Goal: Task Accomplishment & Management: Manage account settings

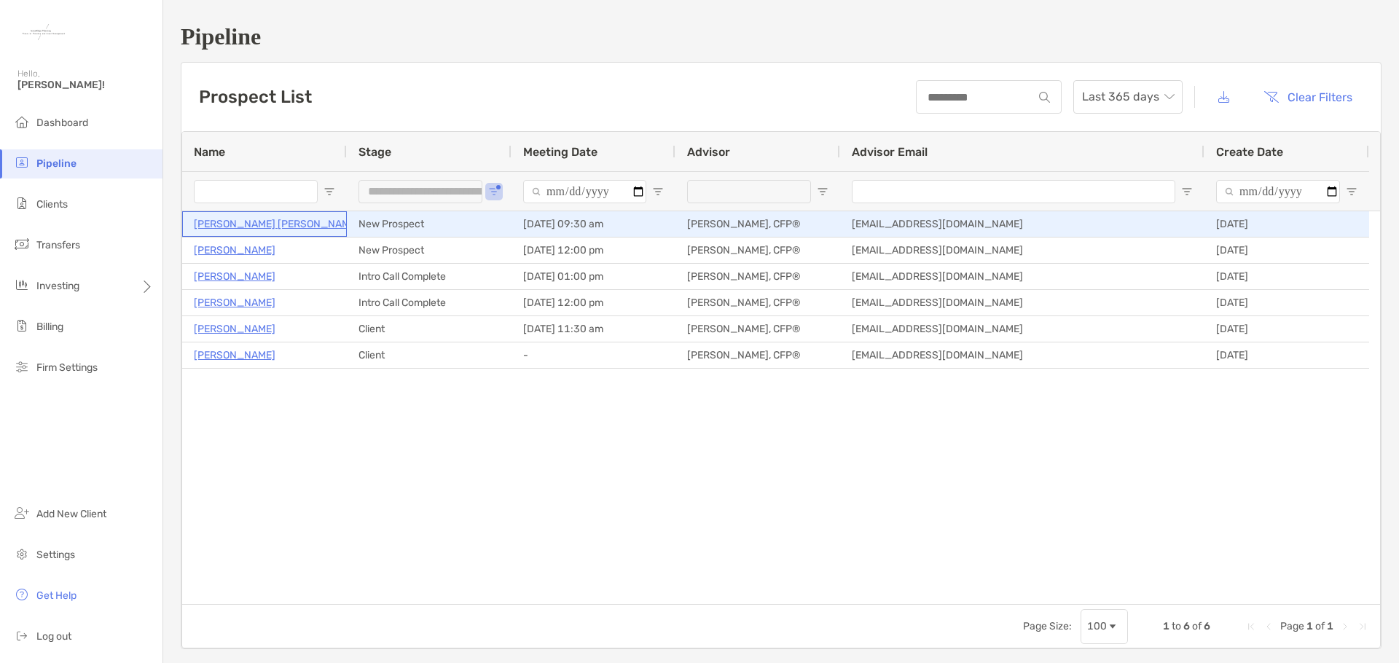
click at [250, 227] on p "[PERSON_NAME] [PERSON_NAME]" at bounding box center [276, 224] width 165 height 18
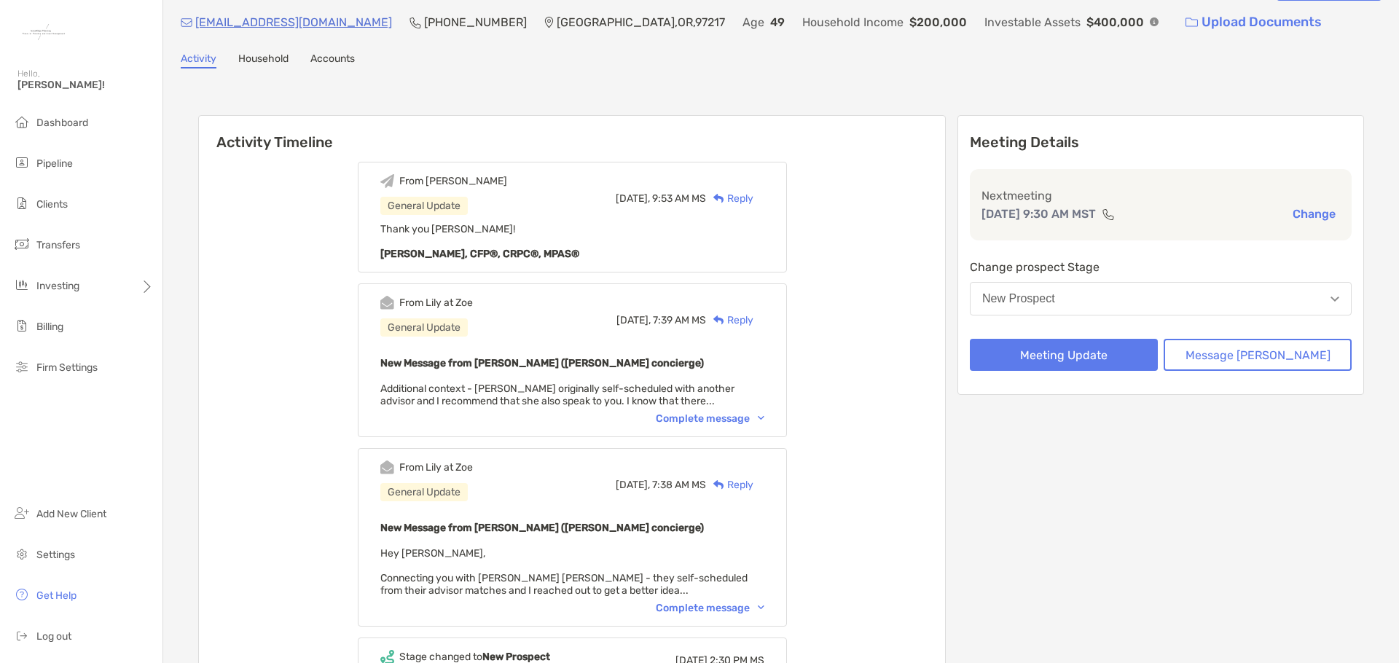
scroll to position [73, 0]
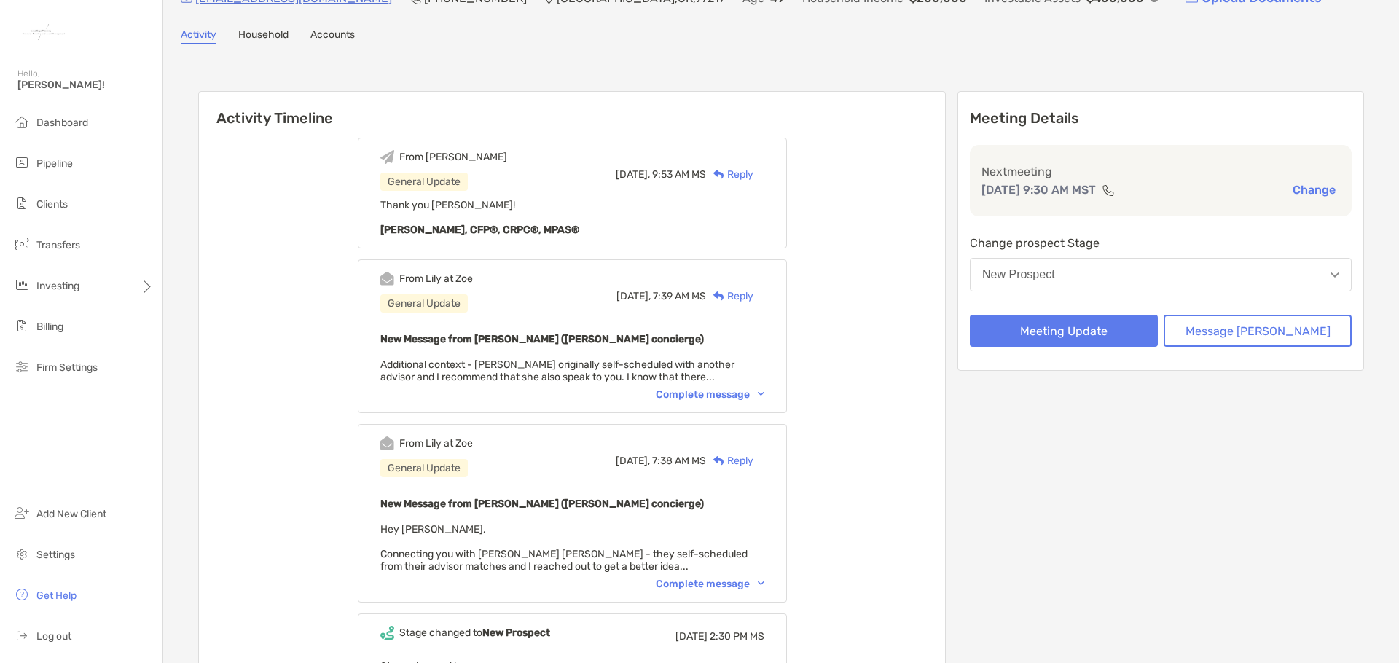
click at [705, 582] on div "Complete message" at bounding box center [710, 584] width 109 height 12
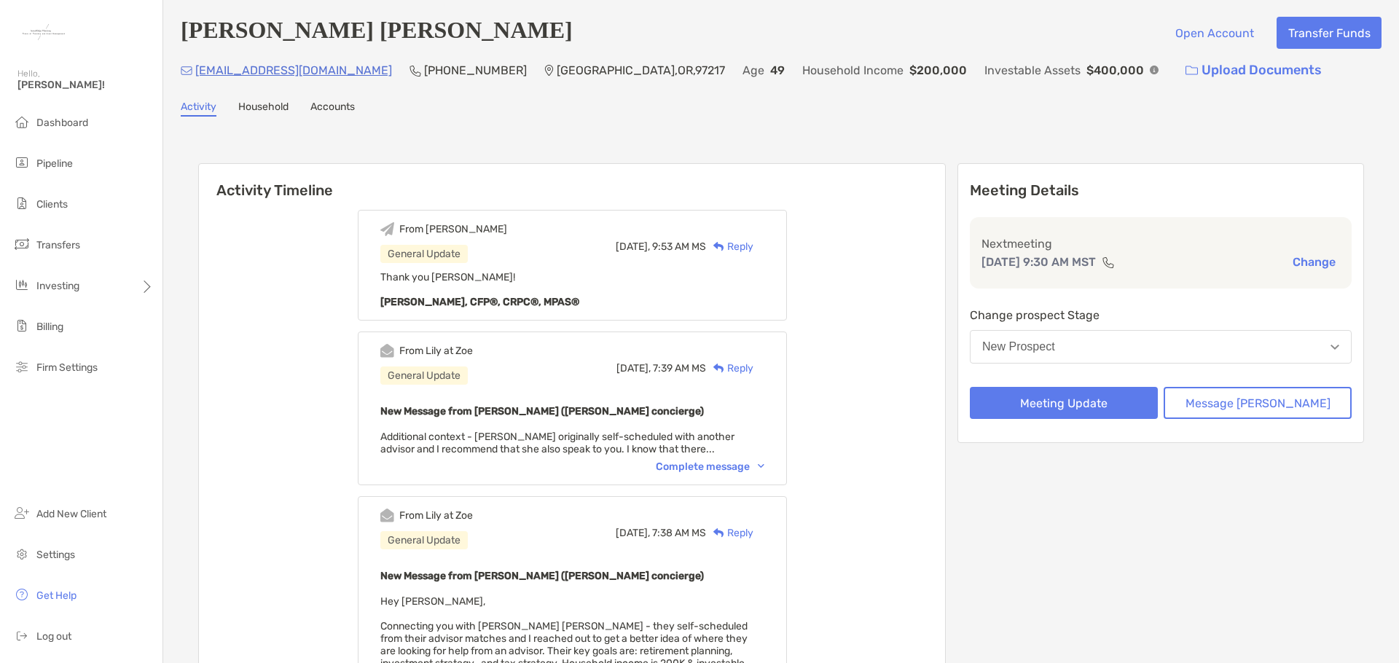
scroll to position [0, 0]
click at [70, 130] on li "Dashboard" at bounding box center [81, 123] width 162 height 29
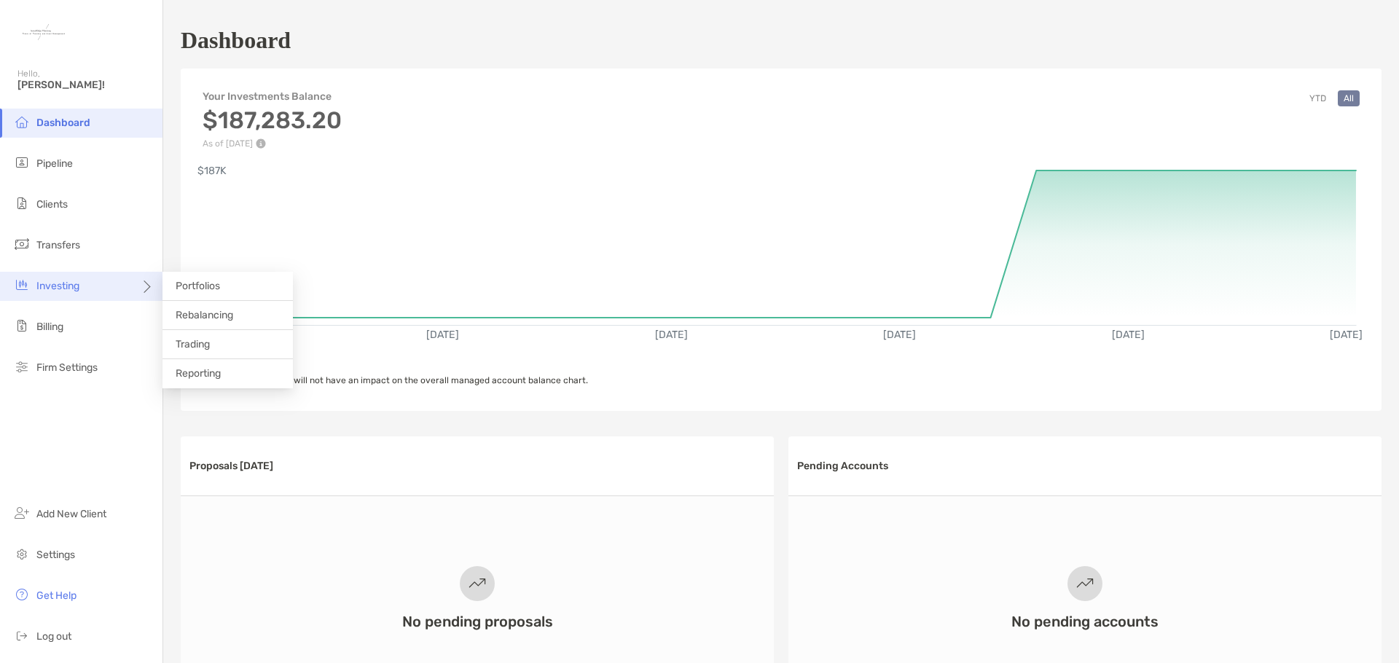
click at [79, 280] on span "Investing" at bounding box center [57, 286] width 43 height 12
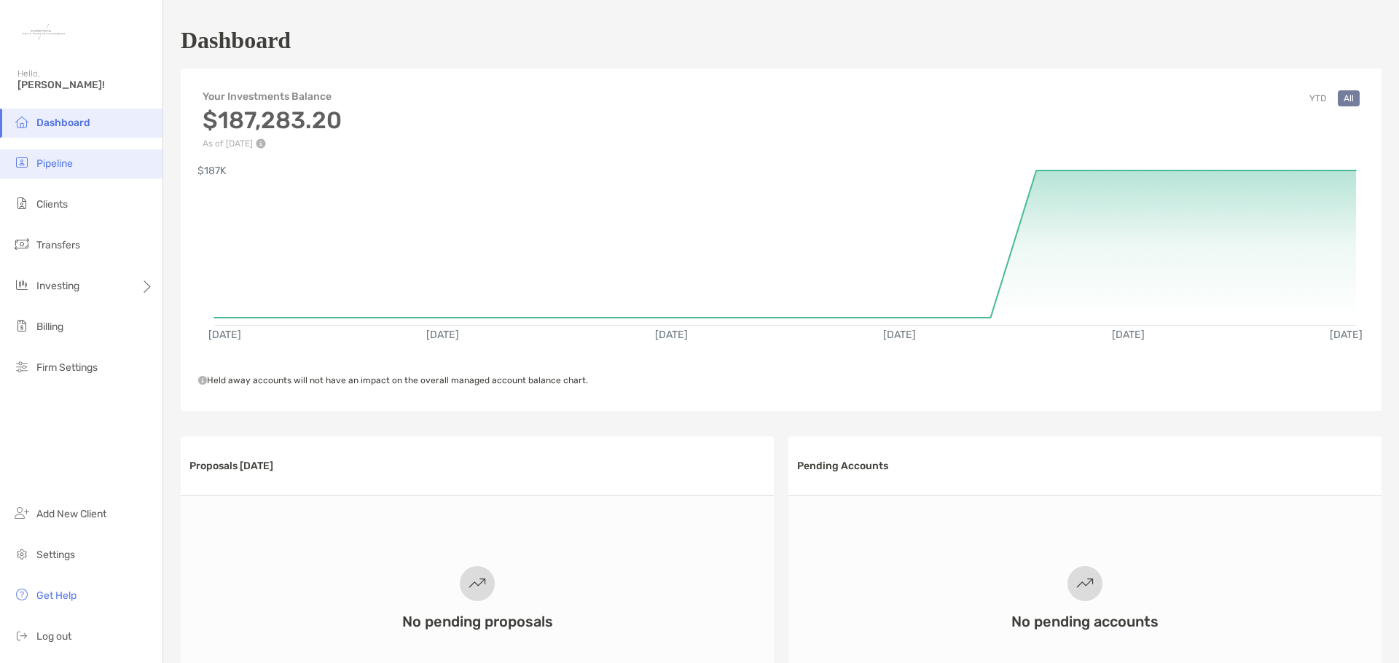
click at [55, 168] on span "Pipeline" at bounding box center [54, 163] width 36 height 12
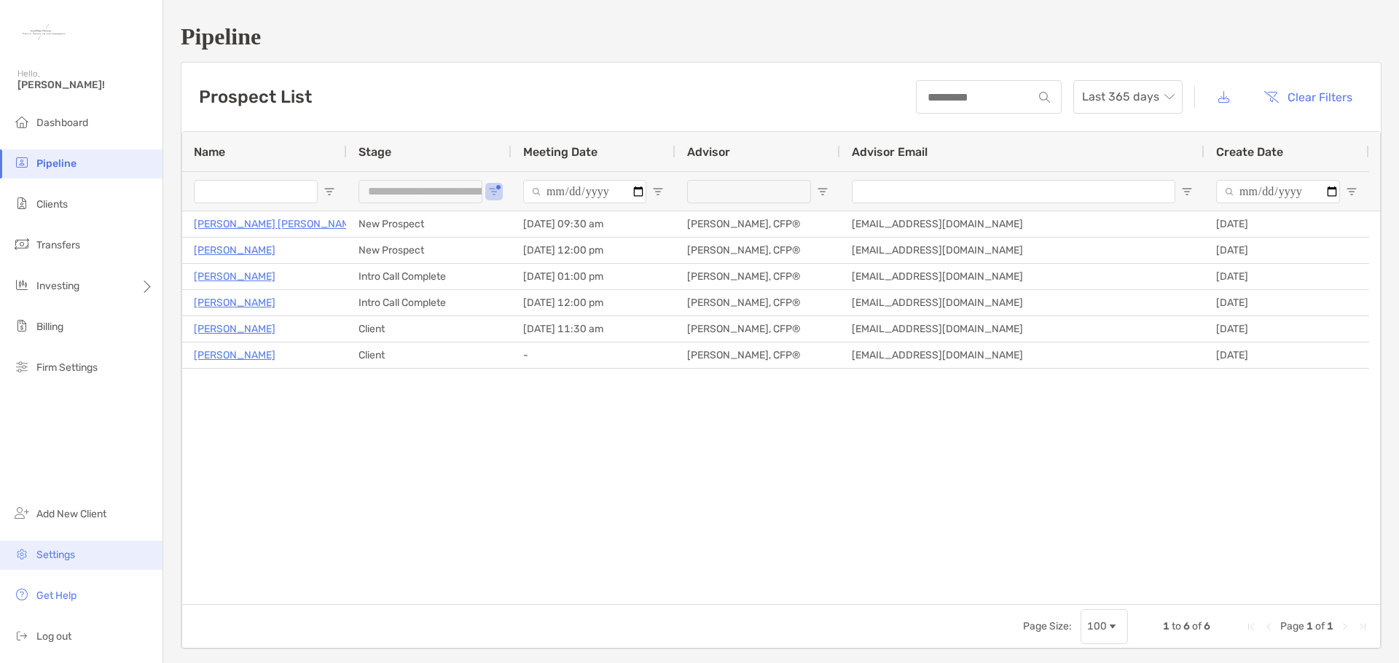
click at [59, 556] on span "Settings" at bounding box center [55, 554] width 39 height 12
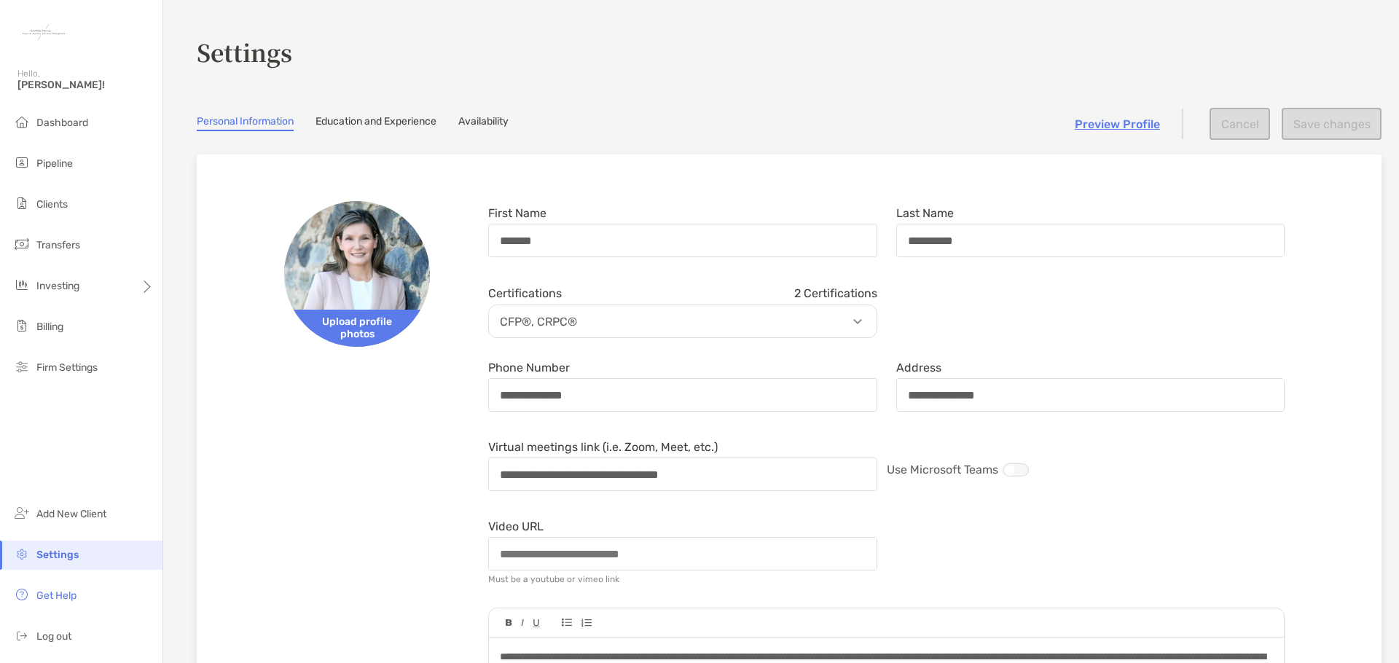
click at [494, 115] on link "Availability" at bounding box center [483, 123] width 50 height 16
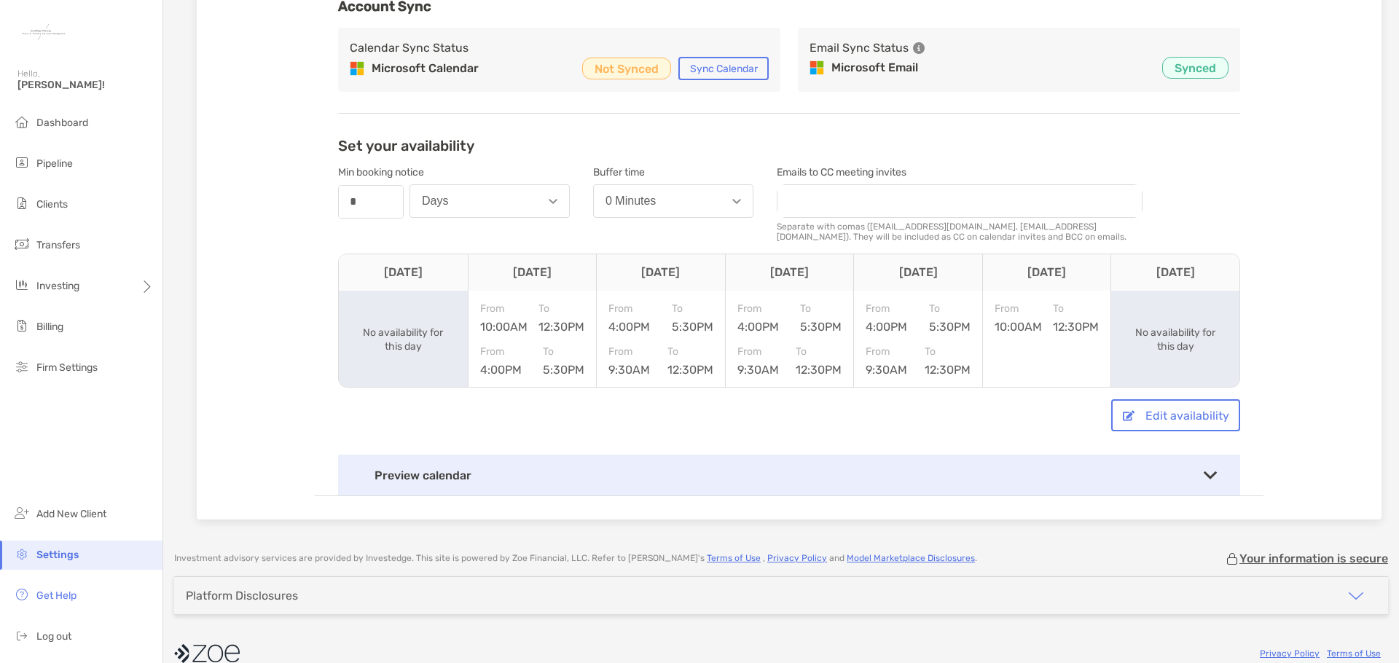
scroll to position [255, 0]
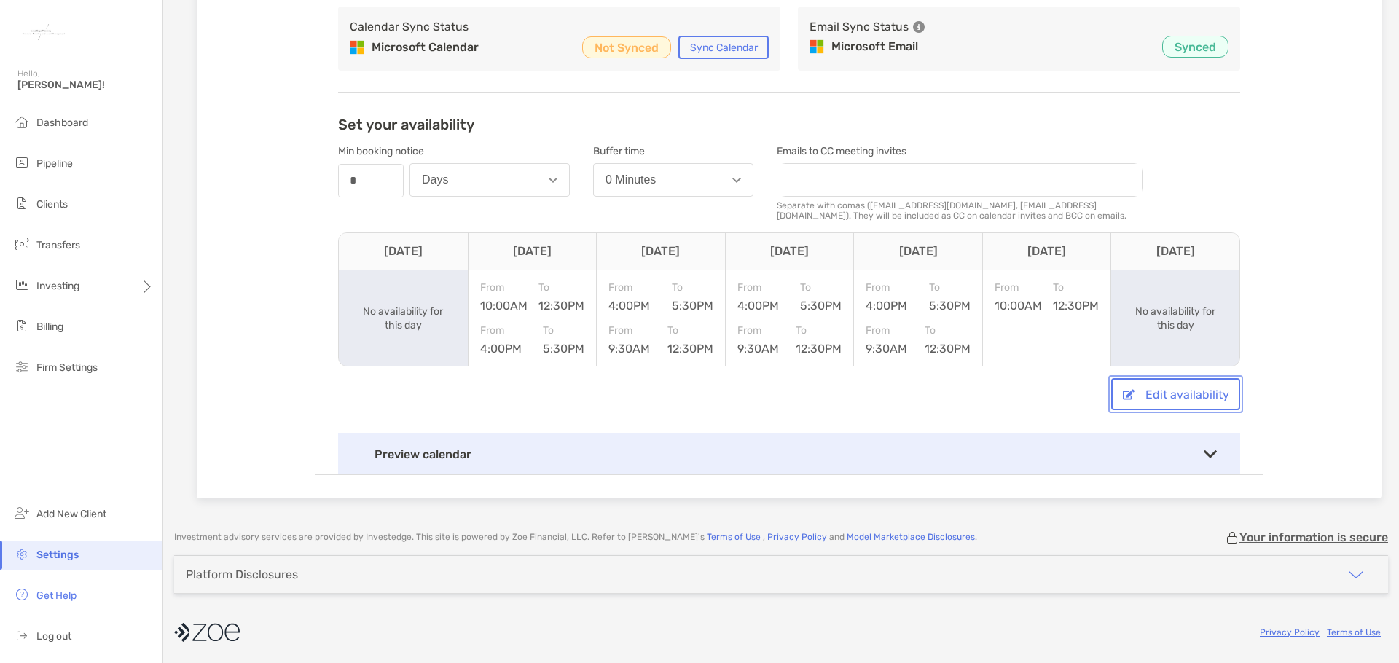
click at [1179, 392] on button "Edit availability" at bounding box center [1175, 394] width 129 height 32
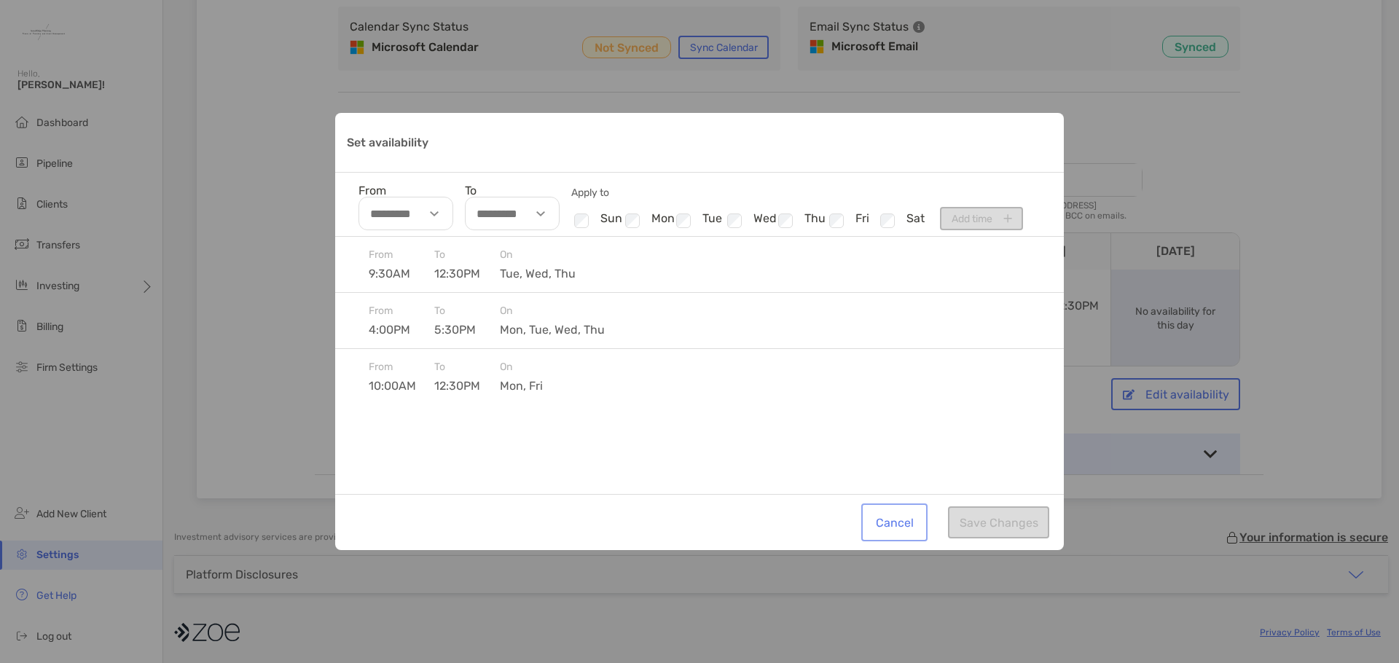
click at [893, 521] on button "Cancel" at bounding box center [894, 522] width 60 height 32
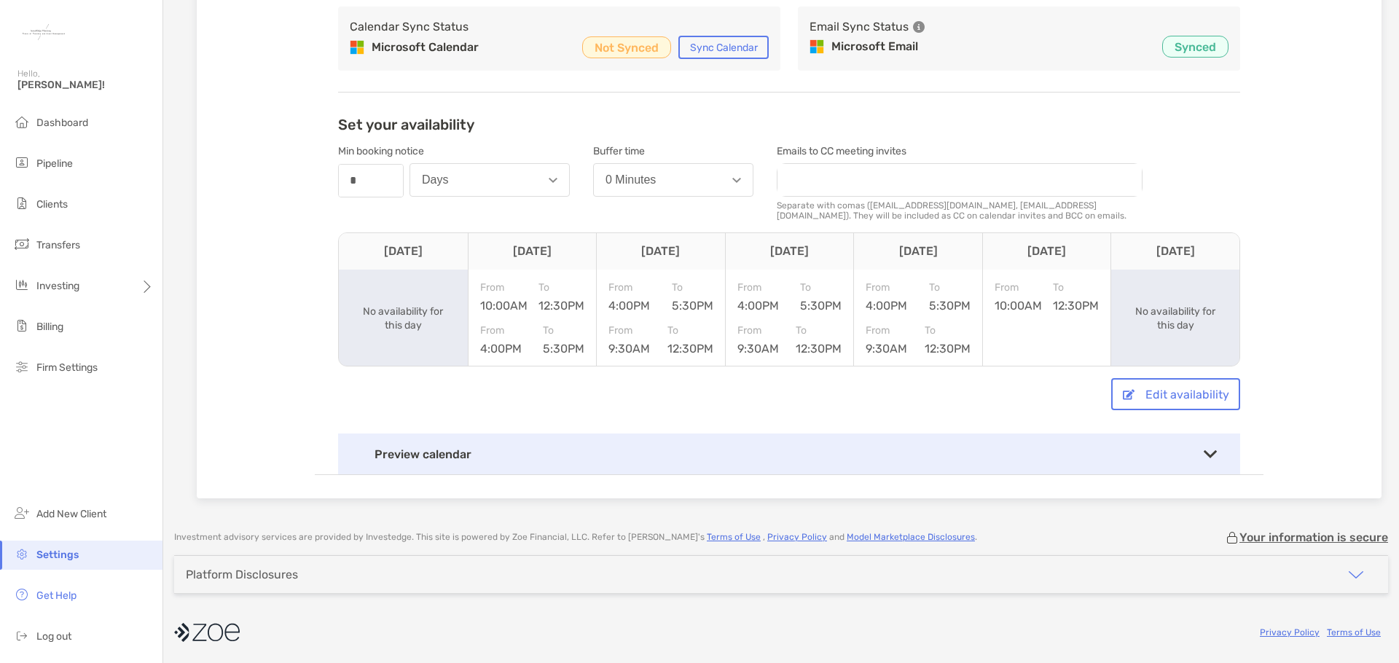
scroll to position [182, 0]
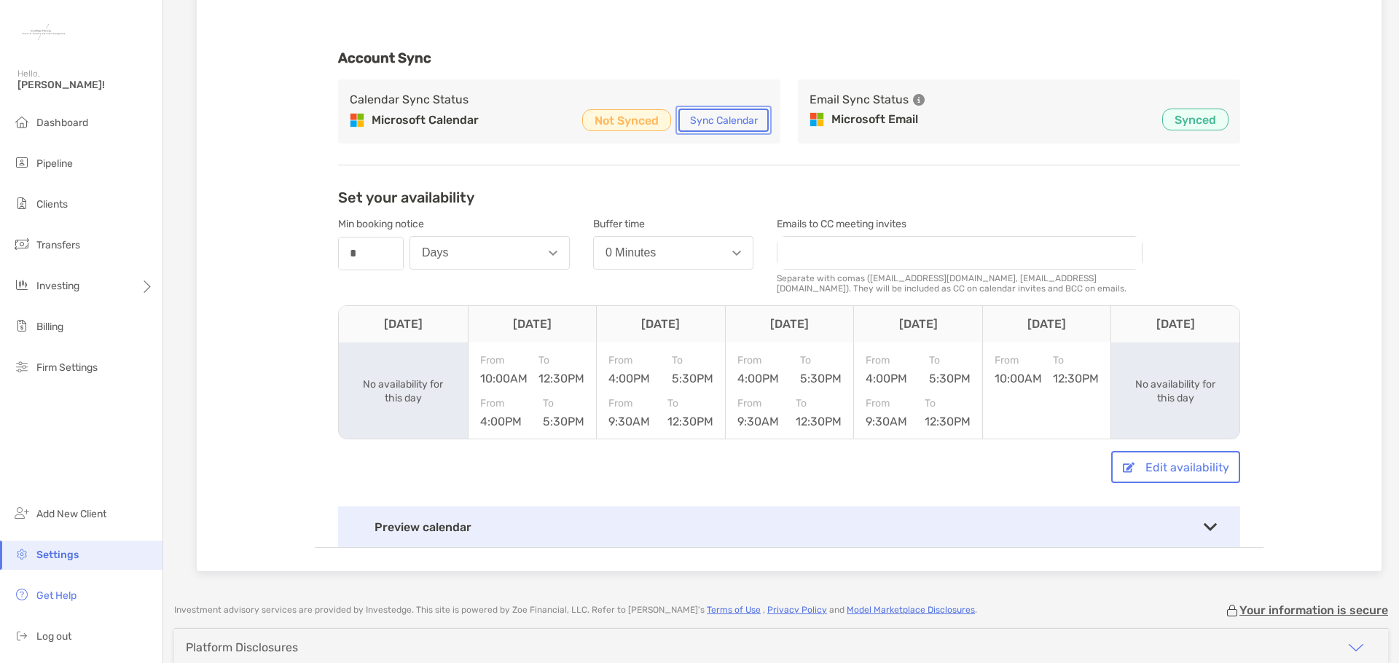
click at [707, 122] on button "Sync Calendar" at bounding box center [723, 120] width 90 height 23
